Goal: Information Seeking & Learning: Compare options

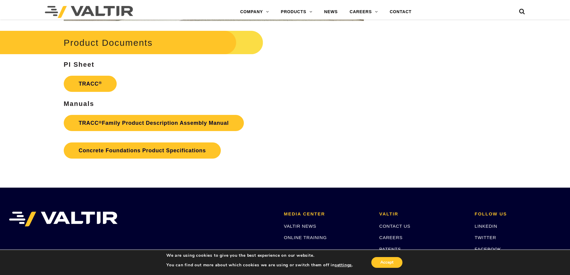
scroll to position [808, 0]
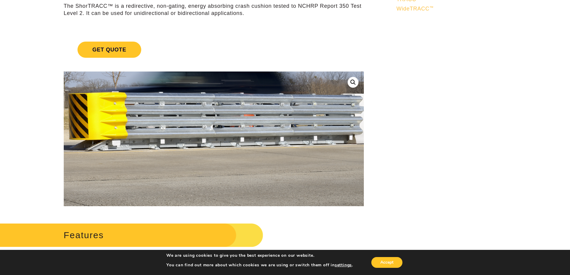
scroll to position [60, 0]
